Goal: Task Accomplishment & Management: Complete application form

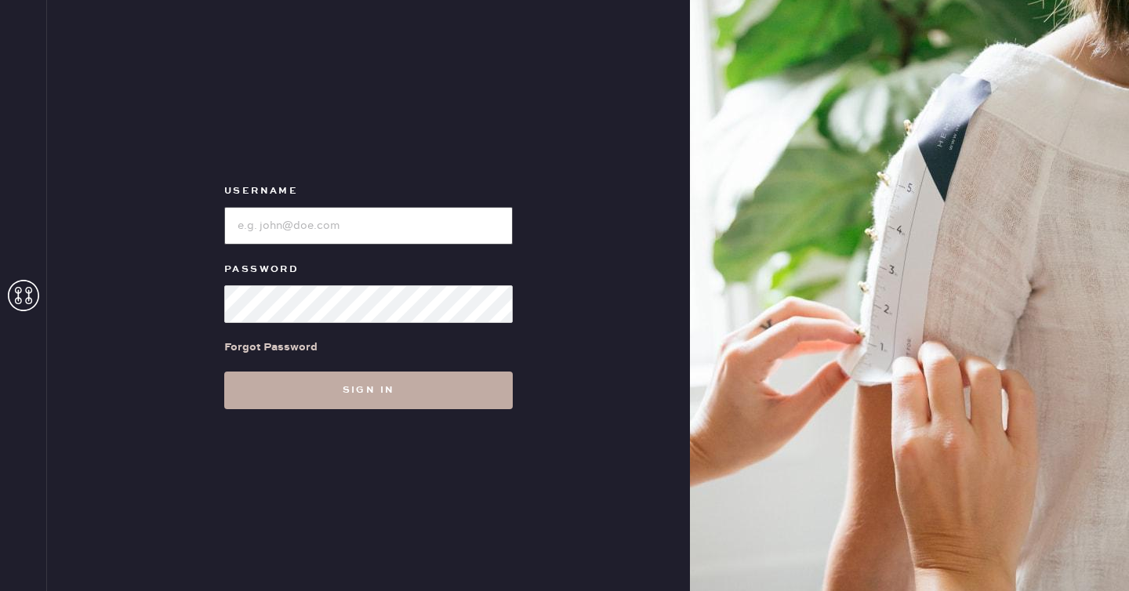
type input "reformationseattle"
click at [399, 397] on button "Sign in" at bounding box center [368, 391] width 289 height 38
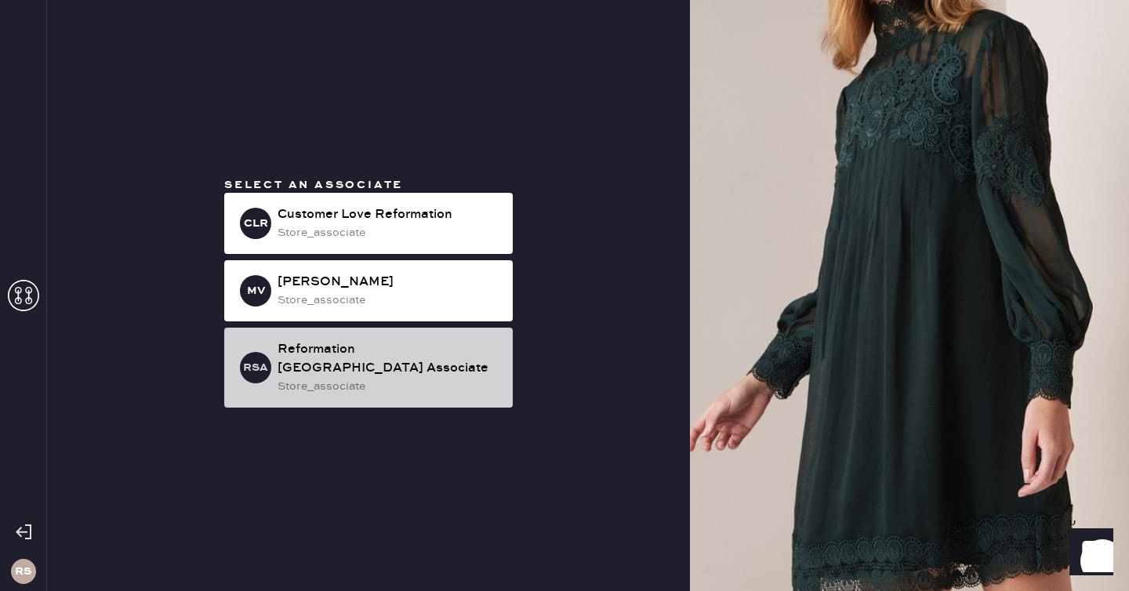
click at [433, 378] on div "store_associate" at bounding box center [389, 386] width 223 height 17
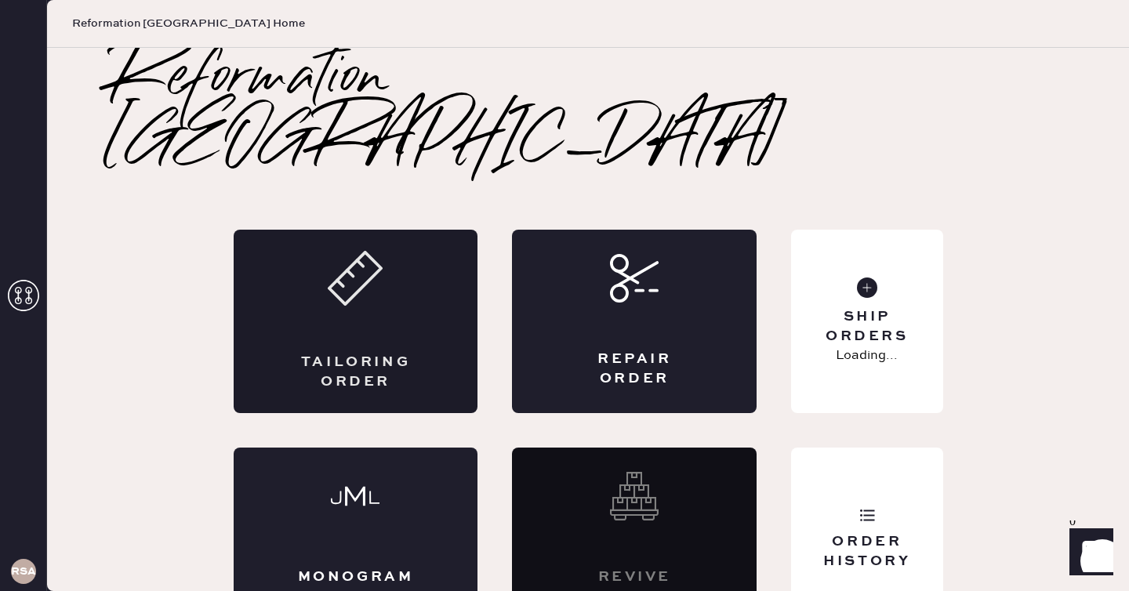
click at [402, 244] on div "Tailoring Order" at bounding box center [356, 322] width 245 height 184
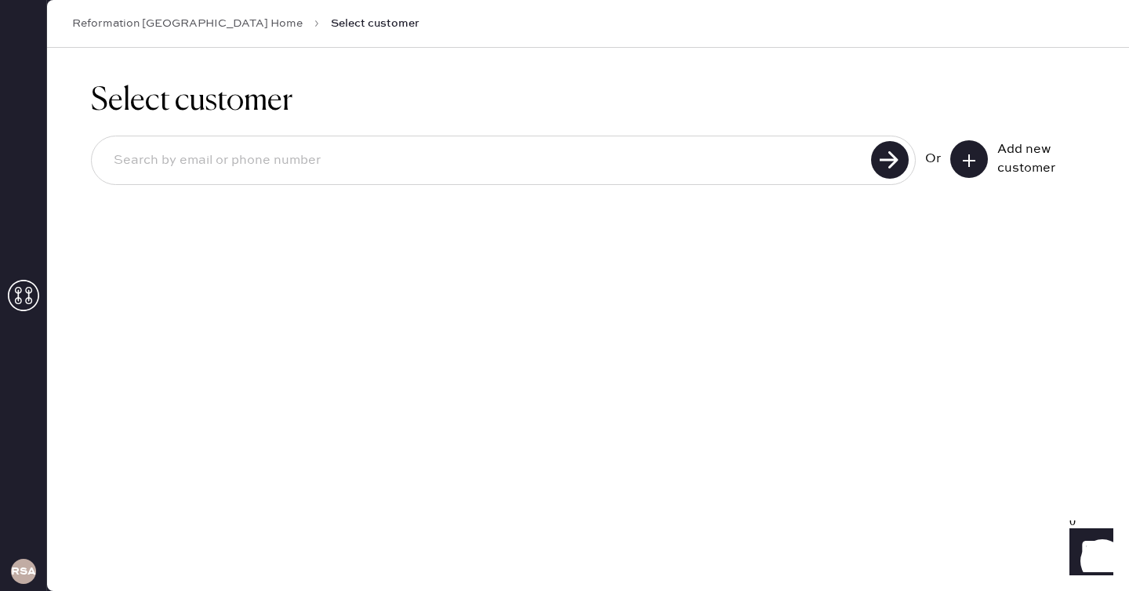
click at [965, 162] on icon at bounding box center [970, 161] width 16 height 16
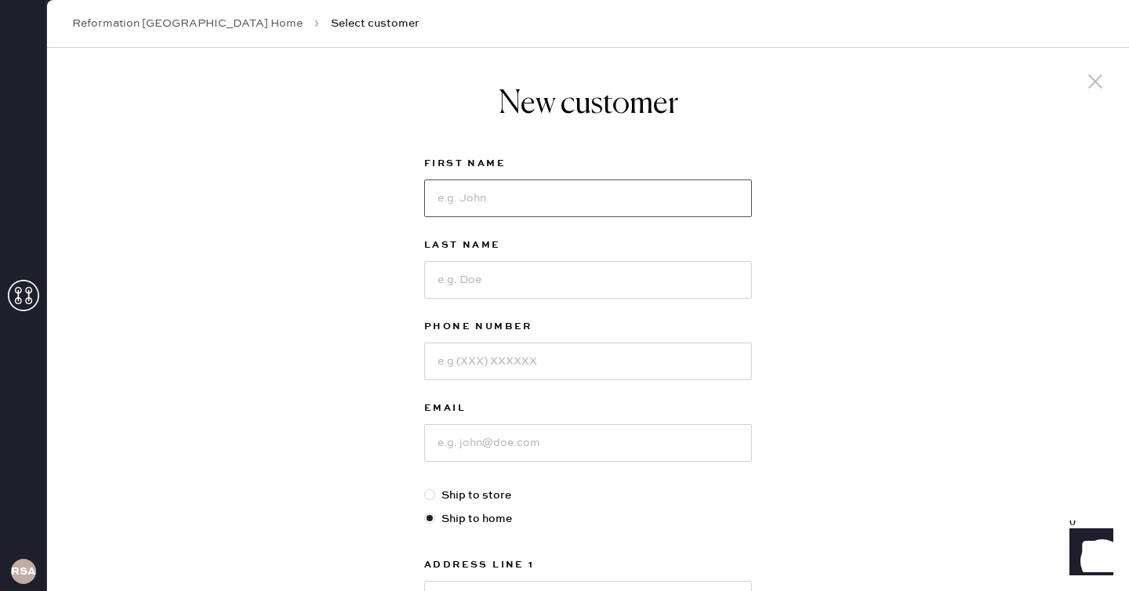
click at [628, 193] on input at bounding box center [588, 199] width 328 height 38
click at [447, 445] on input at bounding box center [588, 443] width 328 height 38
type input "[EMAIL_ADDRESS][DOMAIN_NAME]"
click at [497, 199] on input at bounding box center [588, 199] width 328 height 38
type input "J"
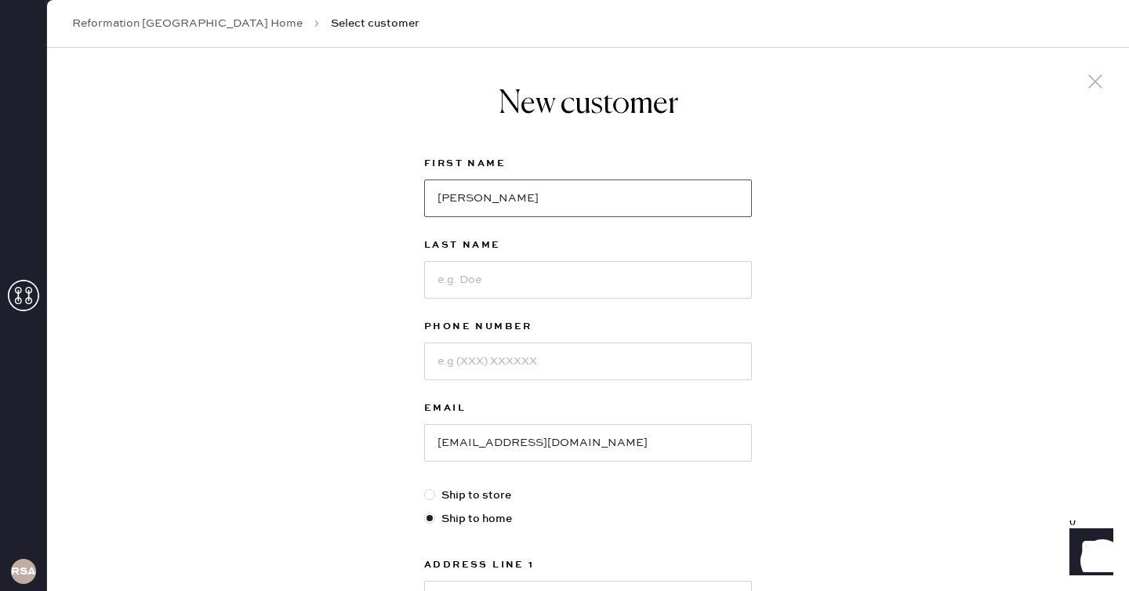
type input "[PERSON_NAME]"
click at [494, 353] on input at bounding box center [588, 362] width 328 height 38
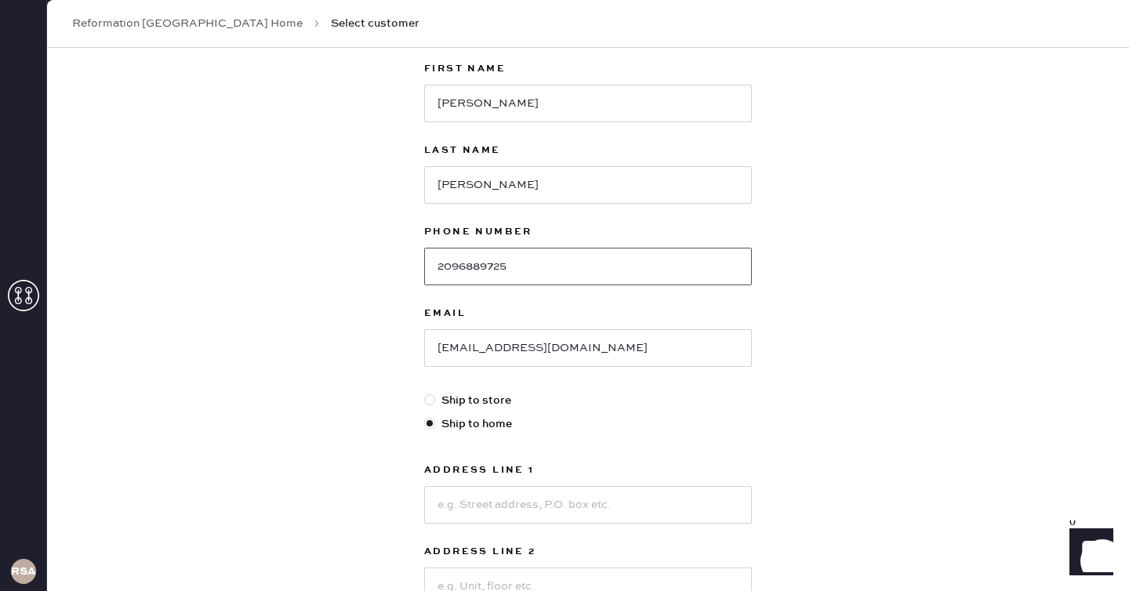
scroll to position [129, 0]
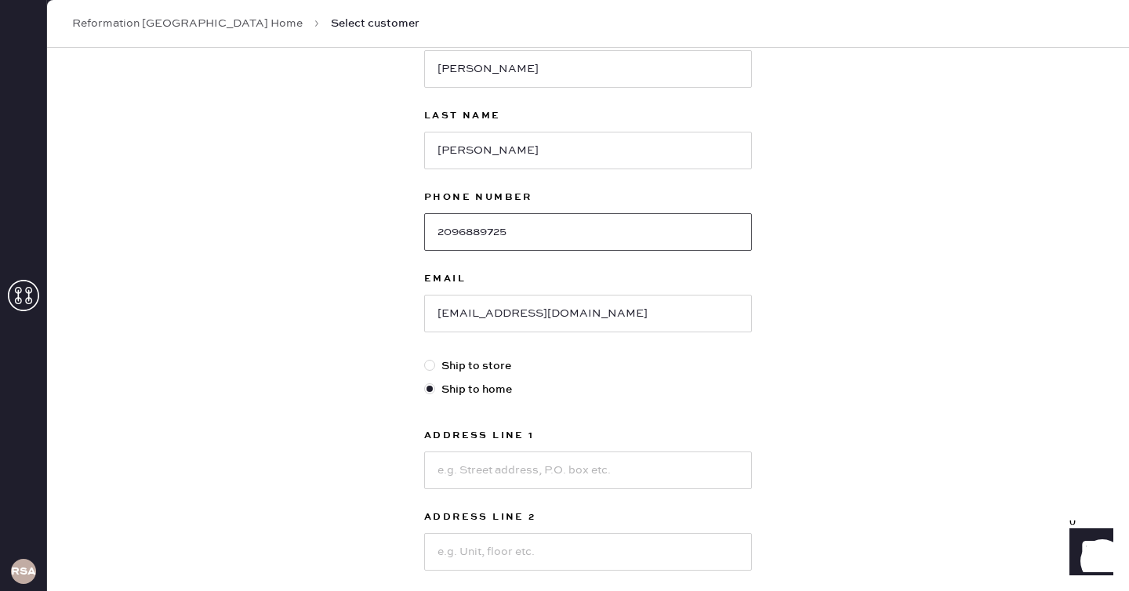
type input "2096889725"
click at [474, 478] on input at bounding box center [588, 471] width 328 height 38
type input "[STREET_ADDRESS]"
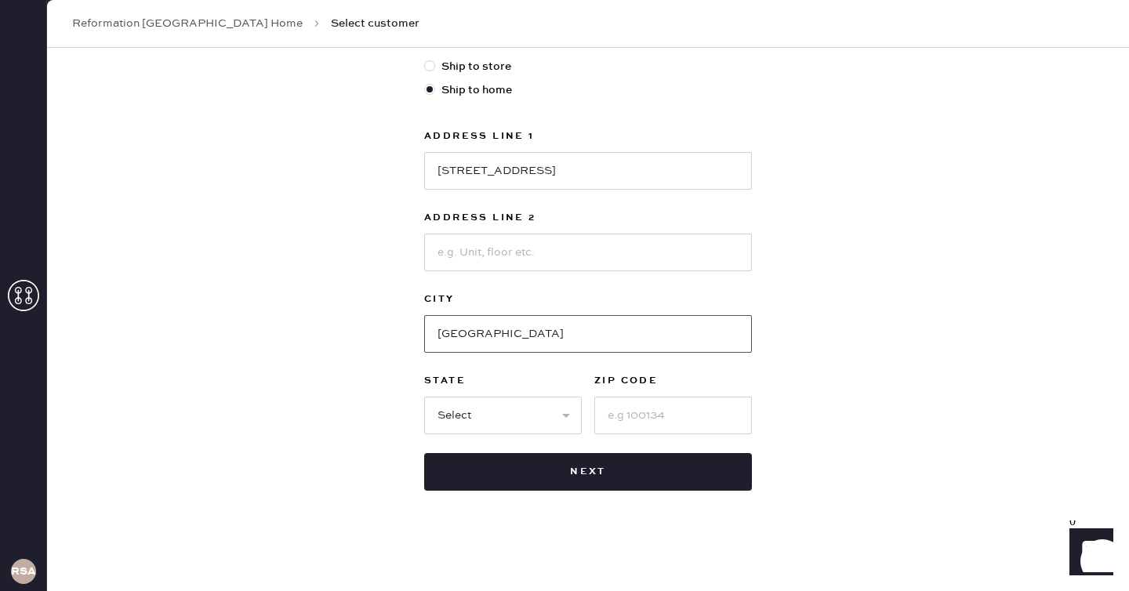
type input "[GEOGRAPHIC_DATA]"
select select "WA"
type input "98125"
click at [805, 457] on div "New customer First Name [PERSON_NAME] Last Name [PERSON_NAME] Phone Number [PHO…" at bounding box center [588, 105] width 1082 height 973
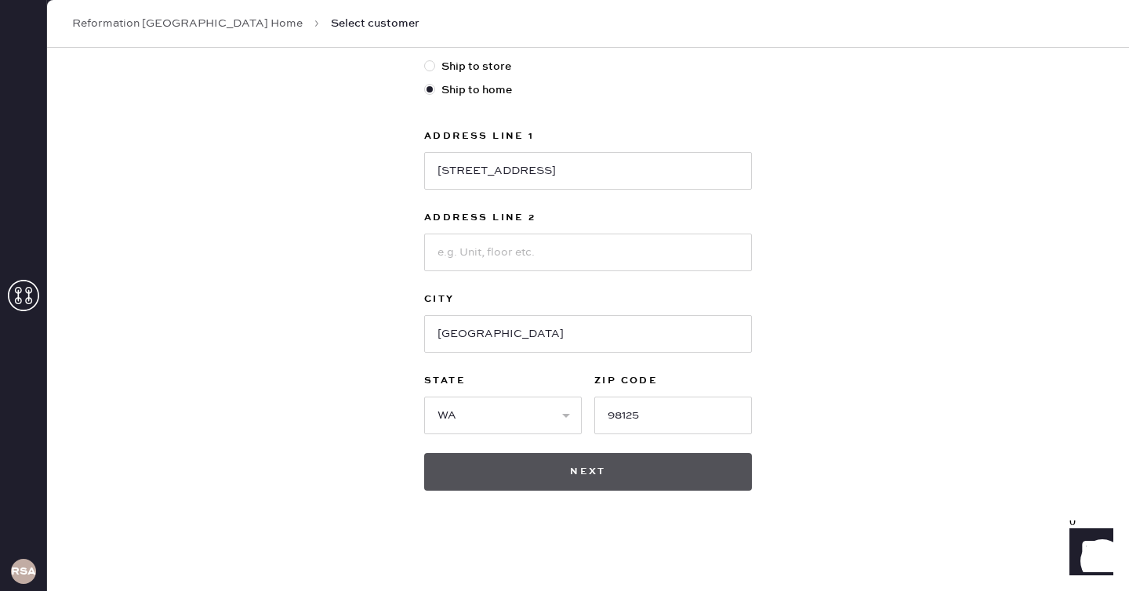
click at [684, 482] on button "Next" at bounding box center [588, 472] width 328 height 38
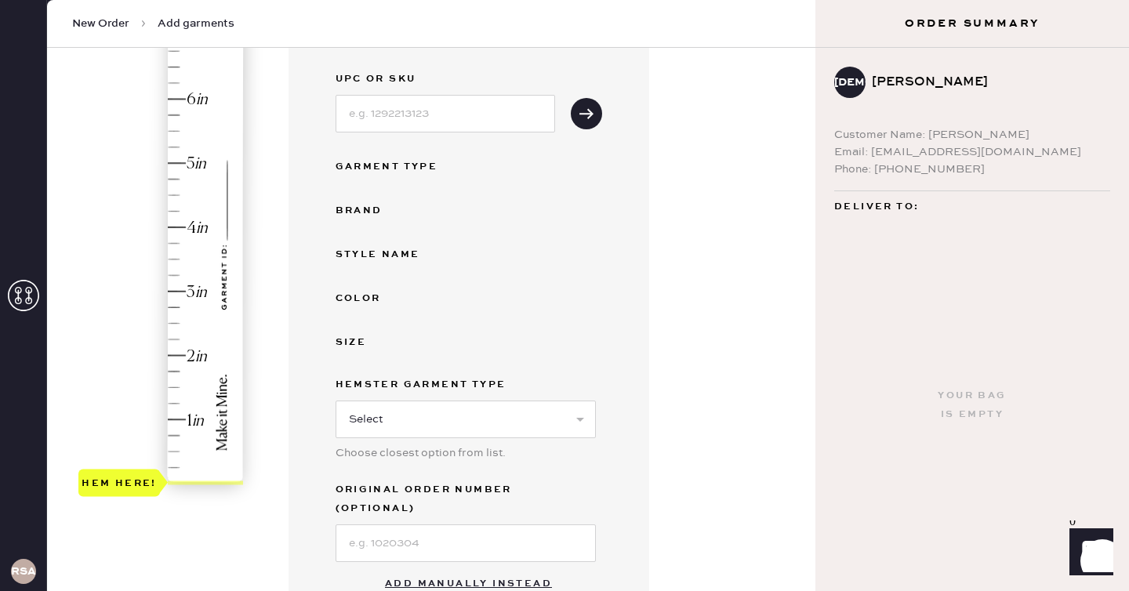
scroll to position [231, 0]
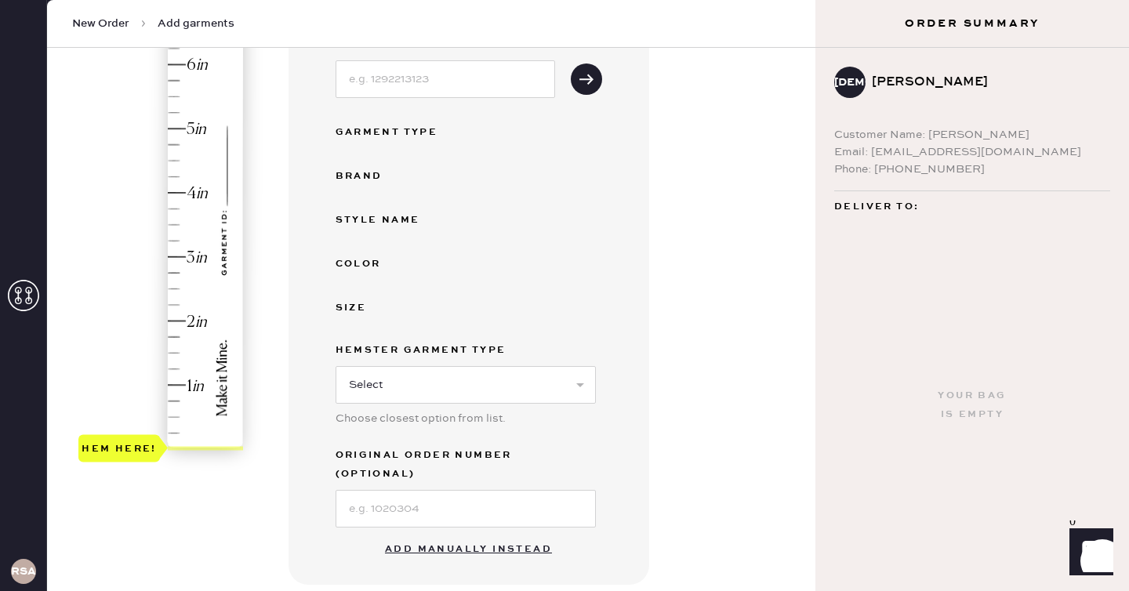
click at [526, 534] on button "Add manually instead" at bounding box center [469, 549] width 186 height 31
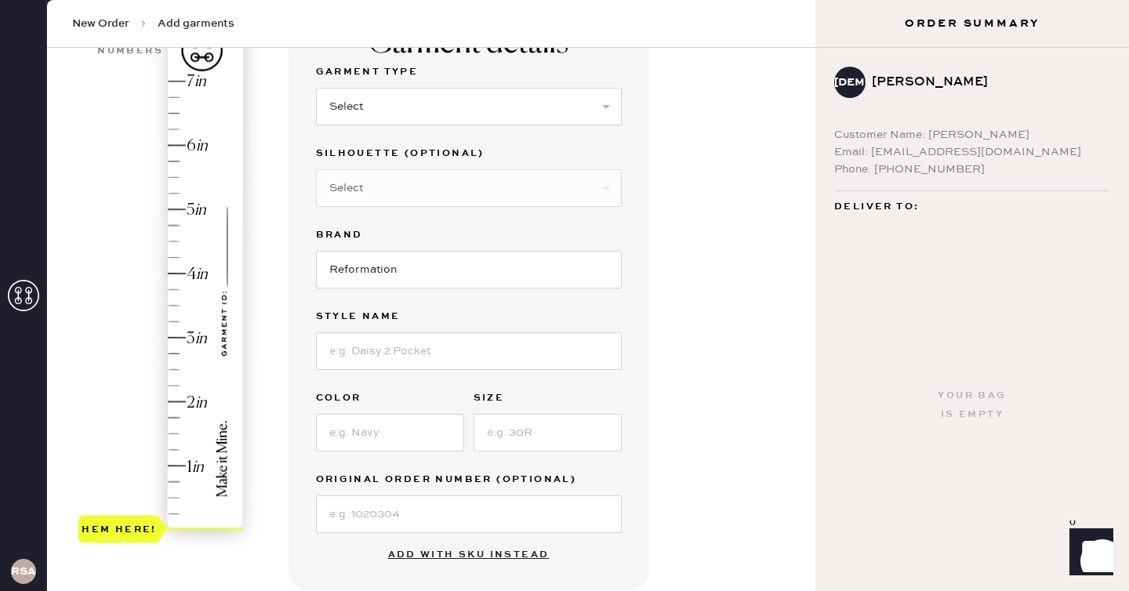
scroll to position [110, 0]
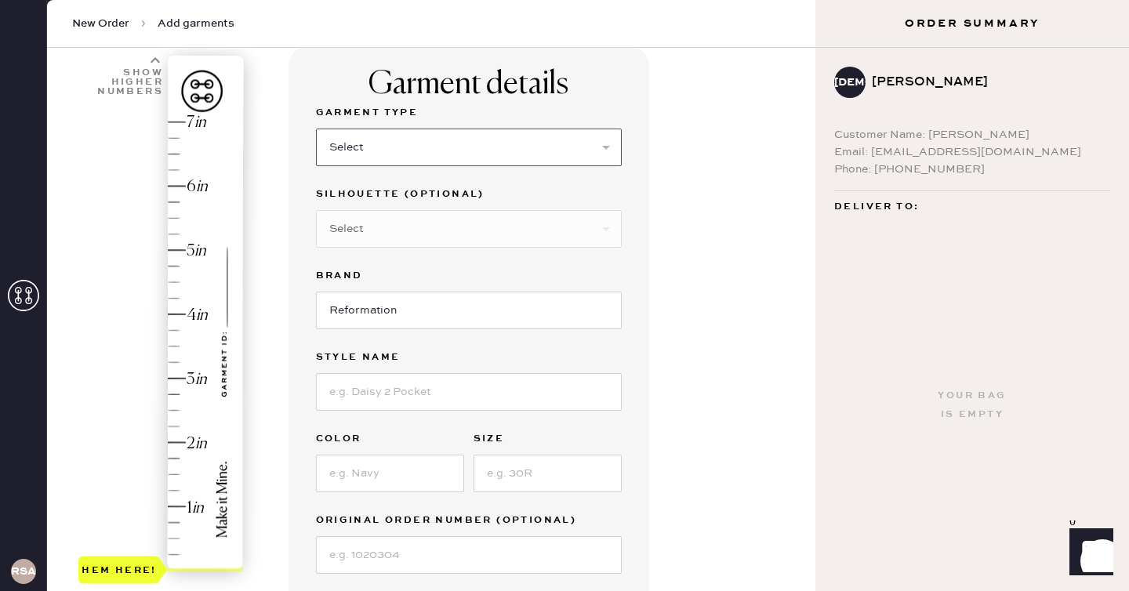
click at [516, 142] on select "Select Basic Skirt Jeans Leggings Pants Shorts Basic Sleeved Dress Basic Sleeve…" at bounding box center [469, 148] width 306 height 38
select select "6"
click at [316, 129] on select "Select Basic Skirt Jeans Leggings Pants Shorts Basic Sleeved Dress Basic Sleeve…" at bounding box center [469, 148] width 306 height 38
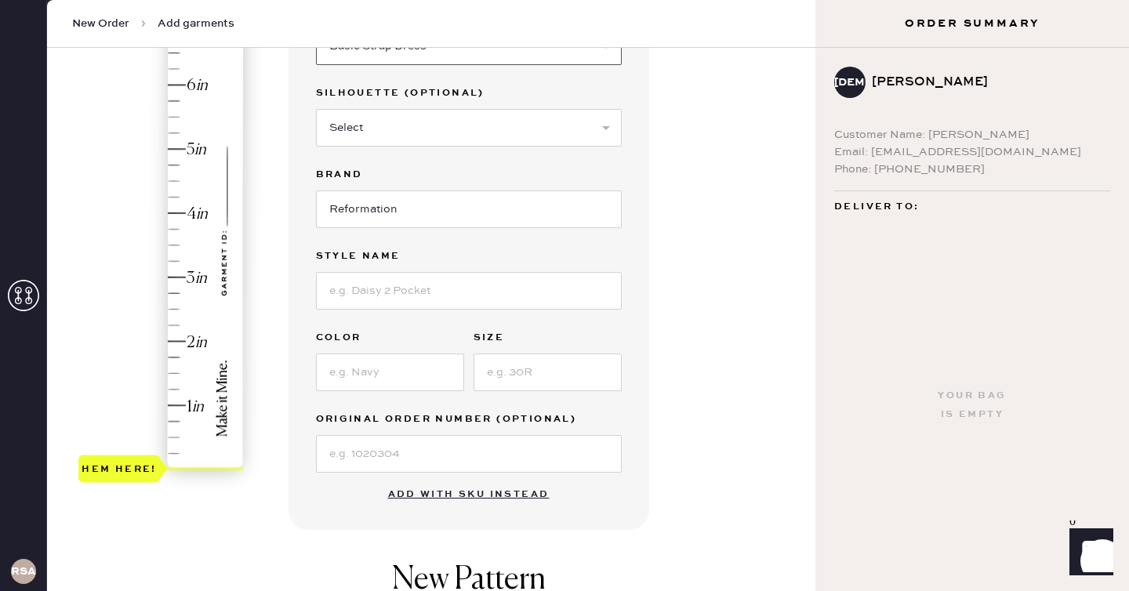
scroll to position [213, 0]
click at [431, 279] on input at bounding box center [469, 289] width 306 height 38
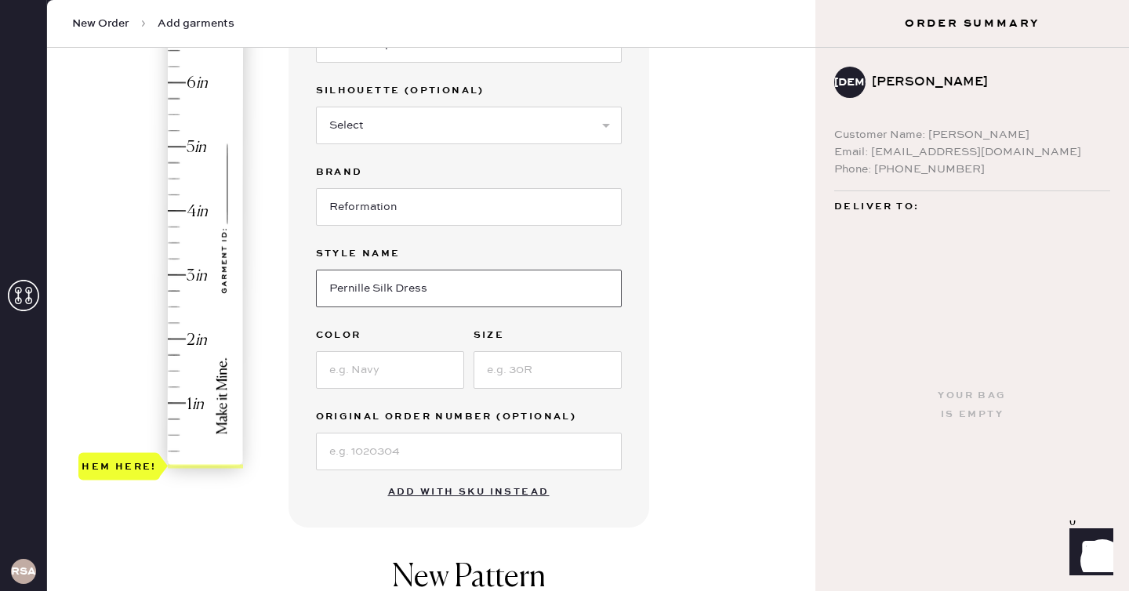
type input "Pernille Silk Dress"
type input "Navy"
type input "M"
click at [293, 293] on div "Garment details Garment Type Select Basic Skirt Jeans Leggings Pants Shorts Bas…" at bounding box center [469, 235] width 361 height 585
type input "4"
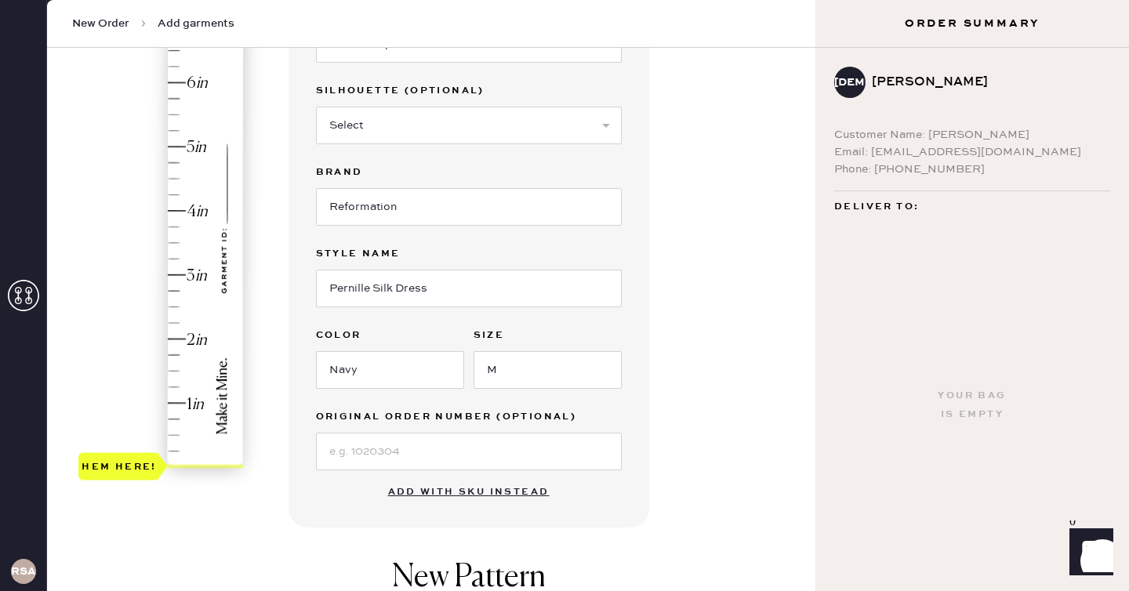
click at [195, 215] on div "Hem here!" at bounding box center [161, 243] width 167 height 463
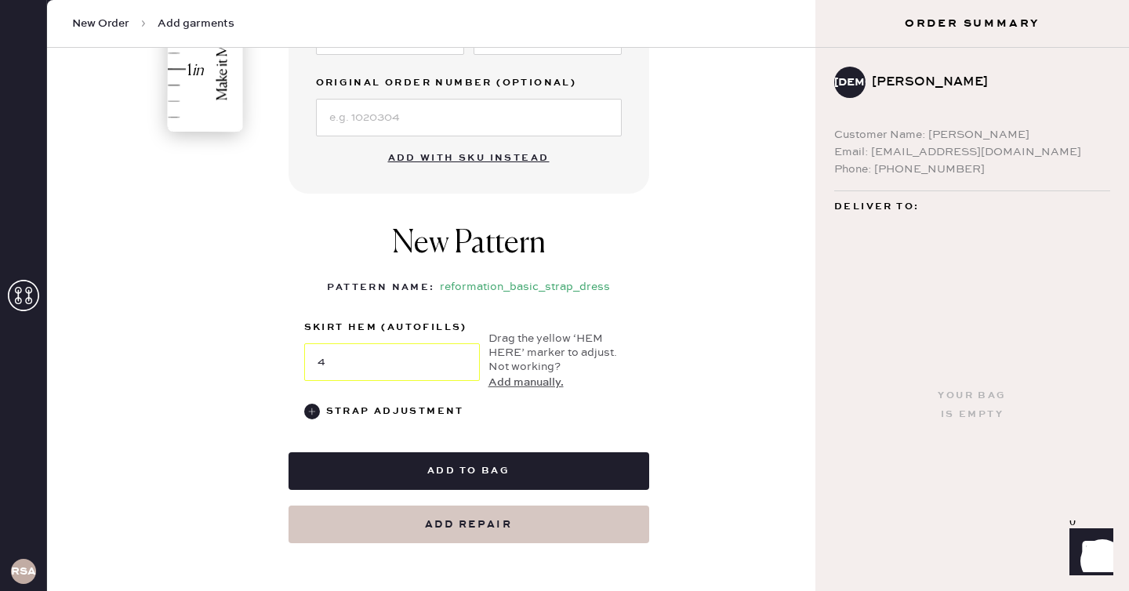
scroll to position [549, 0]
click at [654, 459] on div "Garment details Garment Type Select Basic Skirt Jeans Leggings Pants Shorts Bas…" at bounding box center [546, 74] width 515 height 935
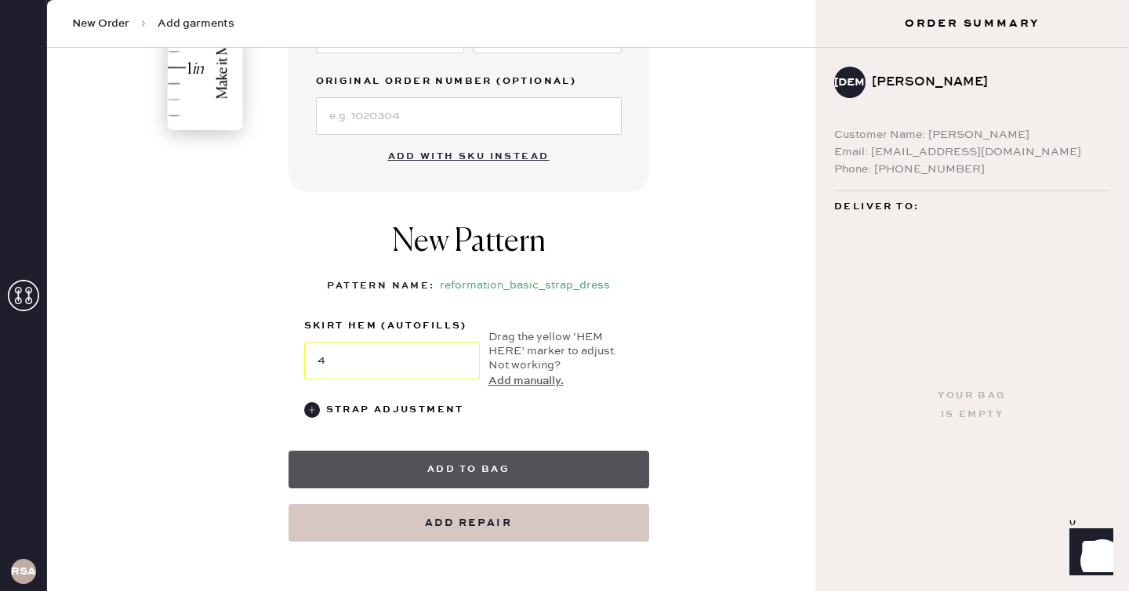
click at [617, 464] on button "Add to bag" at bounding box center [469, 470] width 361 height 38
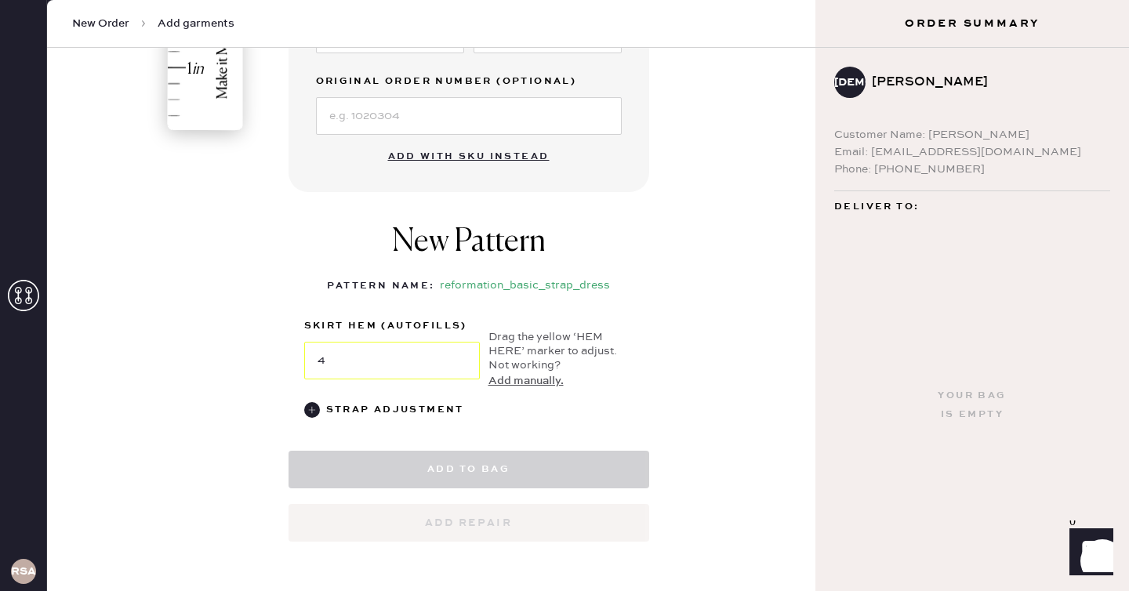
select select "6"
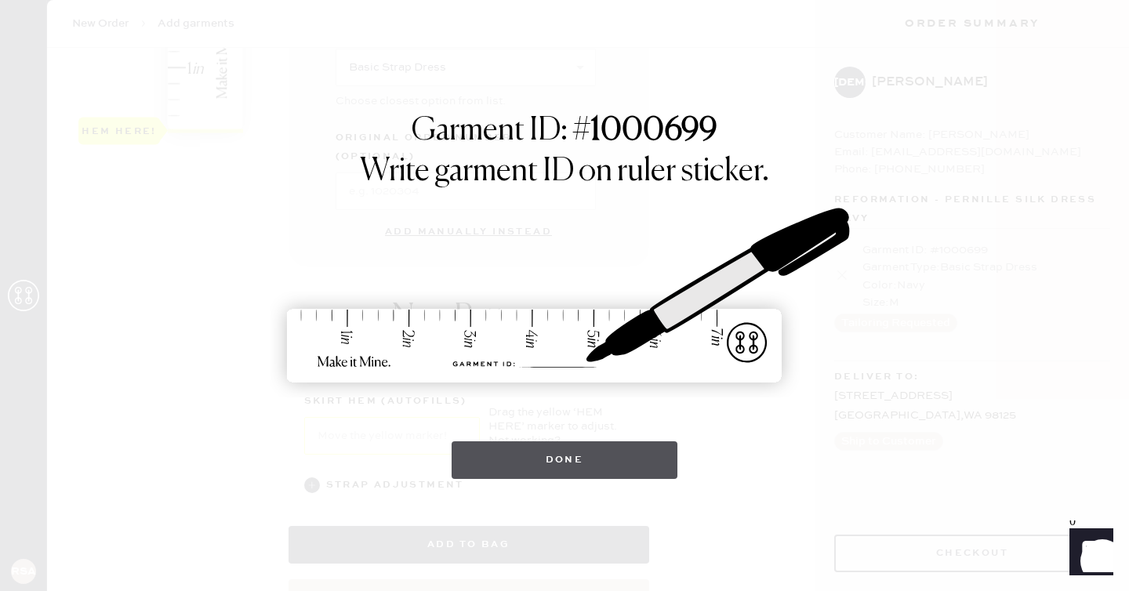
click at [618, 464] on button "Done" at bounding box center [565, 461] width 227 height 38
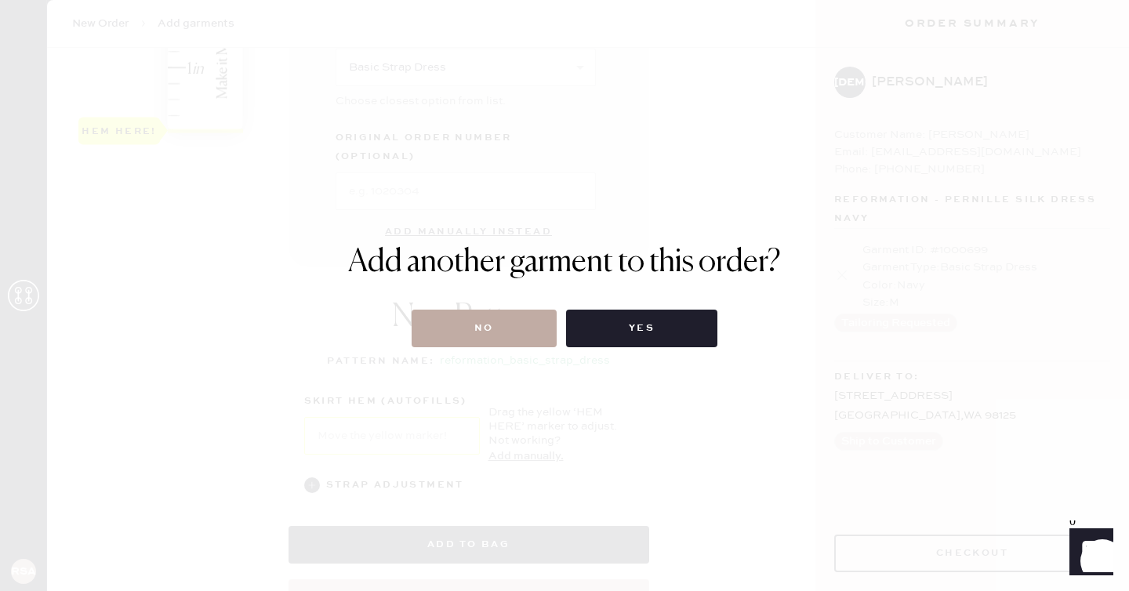
click at [449, 314] on button "No" at bounding box center [484, 329] width 145 height 38
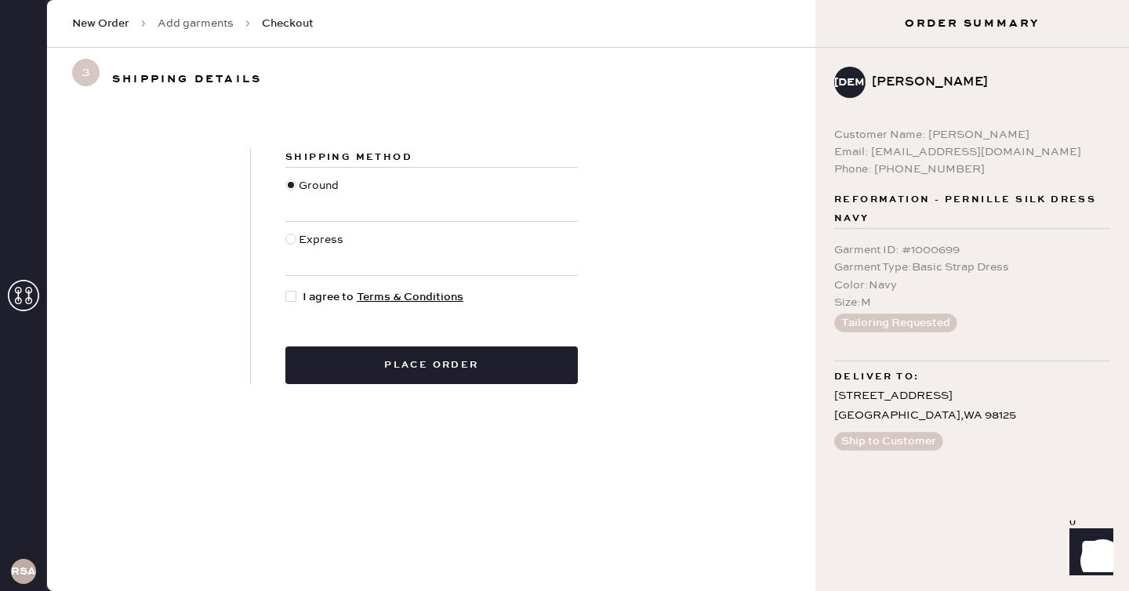
click at [309, 293] on span "I agree to Terms & Conditions" at bounding box center [383, 297] width 161 height 17
click at [286, 289] on input "I agree to Terms & Conditions" at bounding box center [285, 289] width 1 height 1
checkbox input "true"
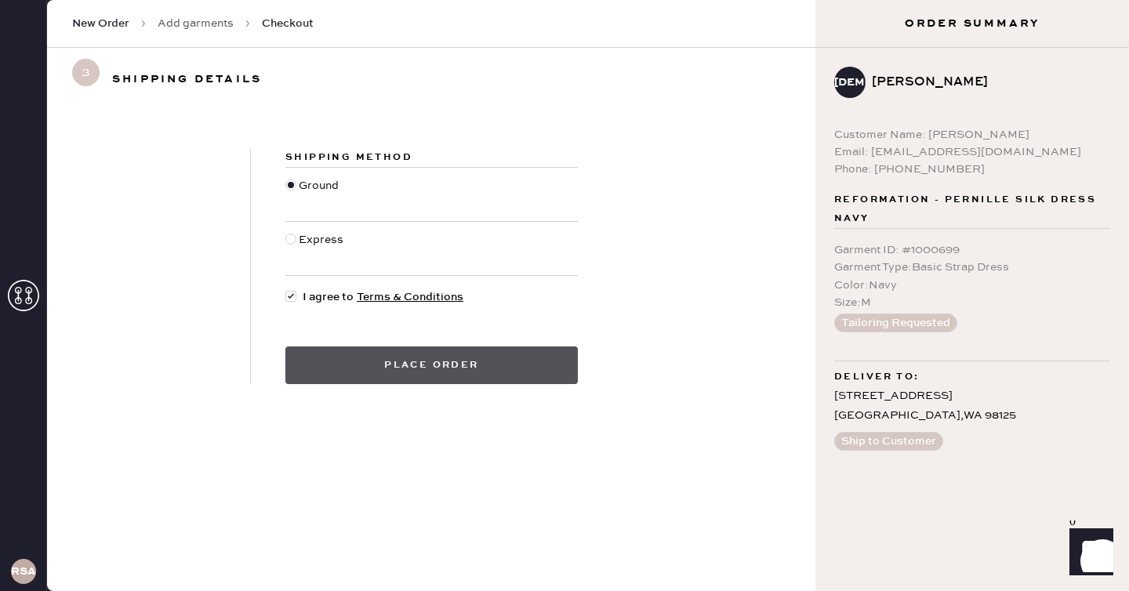
click at [324, 358] on button "Place order" at bounding box center [431, 366] width 293 height 38
